Goal: Find specific page/section: Find specific page/section

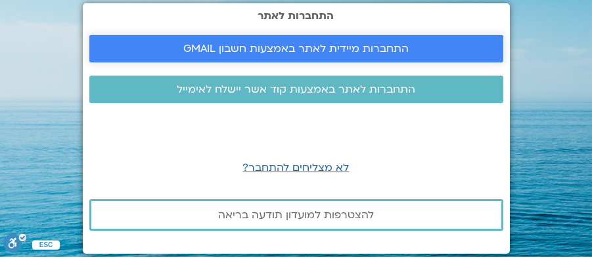
click at [348, 53] on span "התחברות מיידית לאתר באמצעות חשבון GMAIL" at bounding box center [295, 49] width 225 height 12
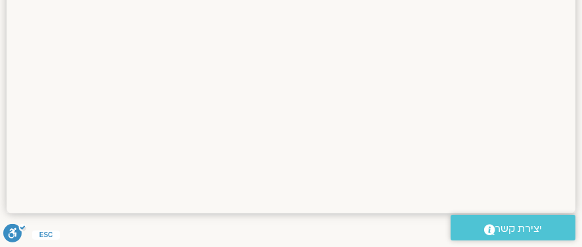
scroll to position [1278, 0]
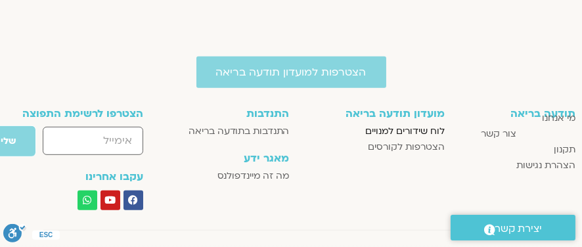
click at [398, 129] on span "לוח שידורים למנויים" at bounding box center [405, 132] width 80 height 16
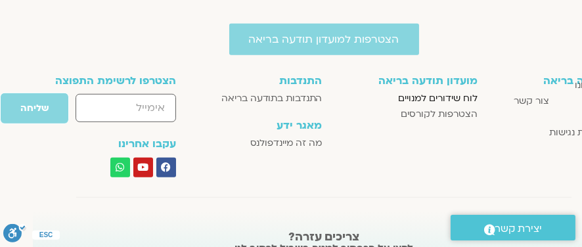
click at [434, 99] on span "לוח שידורים למנויים" at bounding box center [438, 99] width 80 height 16
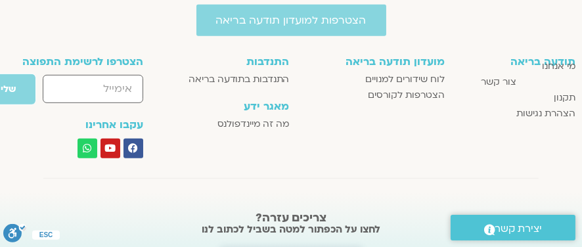
scroll to position [1288, 0]
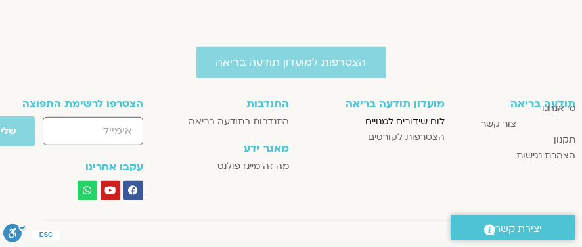
click at [405, 118] on span "לוח שידורים למנויים" at bounding box center [405, 122] width 80 height 16
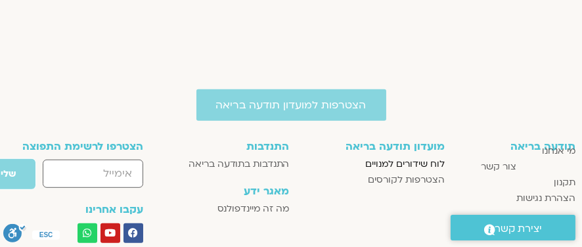
click at [411, 162] on span "לוח שידורים למנויים" at bounding box center [405, 164] width 80 height 16
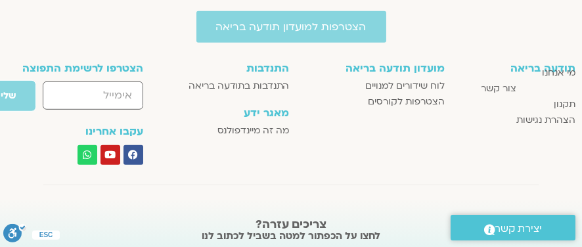
scroll to position [1376, 0]
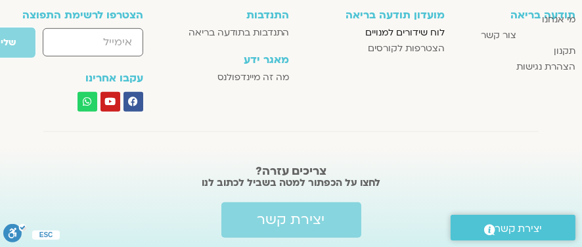
click at [405, 31] on span "לוח שידורים למנויים" at bounding box center [405, 33] width 80 height 16
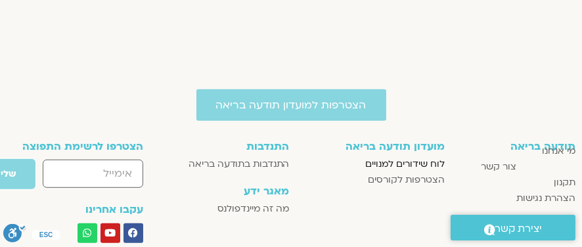
click at [415, 162] on span "לוח שידורים למנויים" at bounding box center [405, 164] width 80 height 16
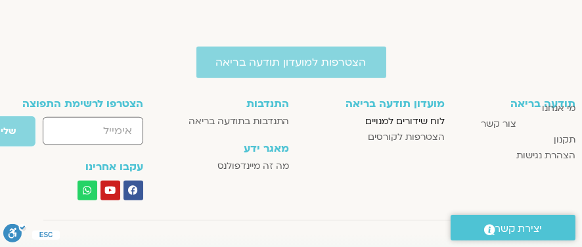
click at [424, 120] on span "לוח שידורים למנויים" at bounding box center [405, 122] width 80 height 16
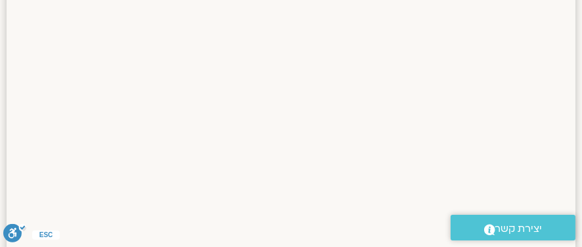
scroll to position [854, 0]
